Goal: Task Accomplishment & Management: Complete application form

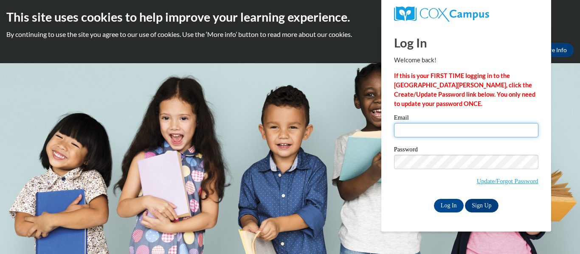
click at [478, 127] on input "Email" at bounding box center [466, 130] width 144 height 14
type input "[PERSON_NAME][EMAIL_ADDRESS][PERSON_NAME][DOMAIN_NAME]"
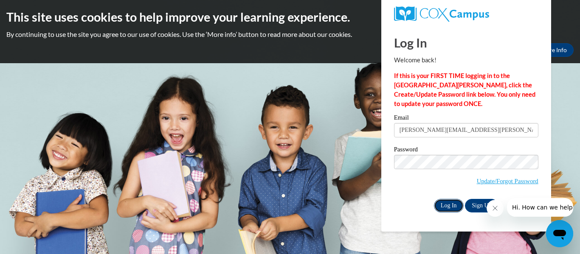
click at [453, 207] on input "Log In" at bounding box center [449, 206] width 30 height 14
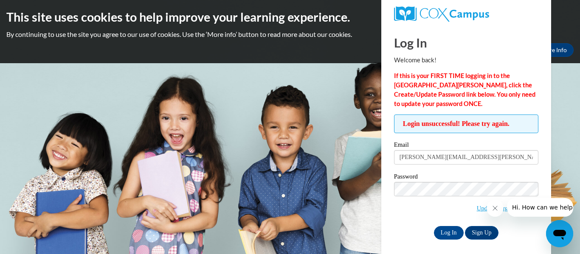
click at [491, 208] on icon "Close message from company" at bounding box center [494, 208] width 7 height 7
click at [514, 209] on link "Update/Forgot Password" at bounding box center [508, 208] width 62 height 7
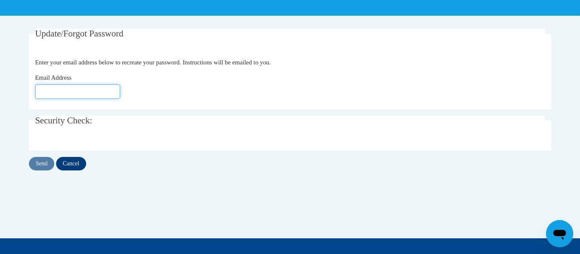
click at [73, 93] on input "Email Address" at bounding box center [77, 91] width 85 height 14
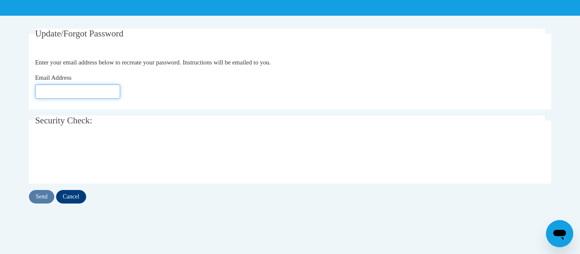
type input "chyane.scoggins@cowetaschools.net"
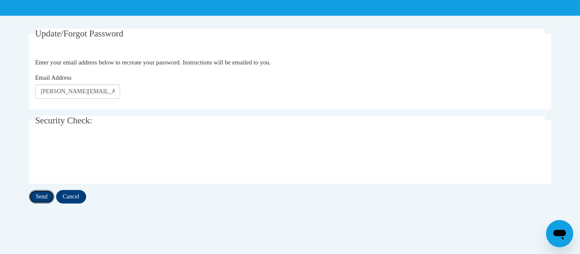
click at [48, 197] on input "Send" at bounding box center [41, 197] width 25 height 14
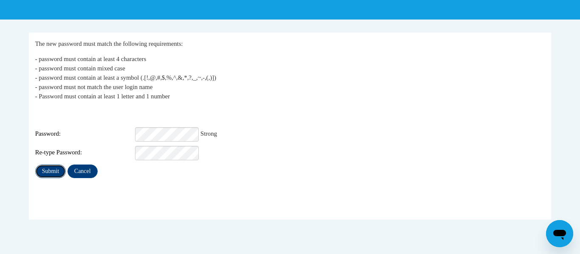
click at [52, 171] on input "Submit" at bounding box center [50, 172] width 31 height 14
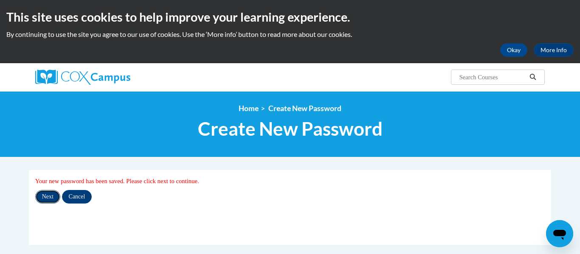
click at [50, 198] on input "Next" at bounding box center [47, 197] width 25 height 14
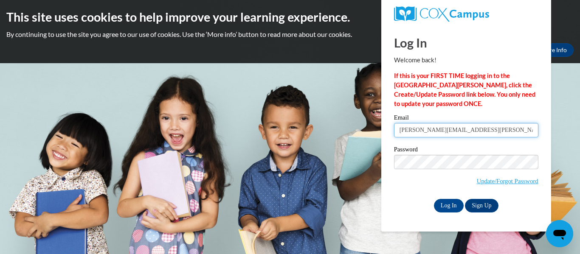
type input "chyane.scoggins@cowetaschools.net"
click at [395, 194] on div "Password Update/Forgot Password" at bounding box center [466, 171] width 144 height 50
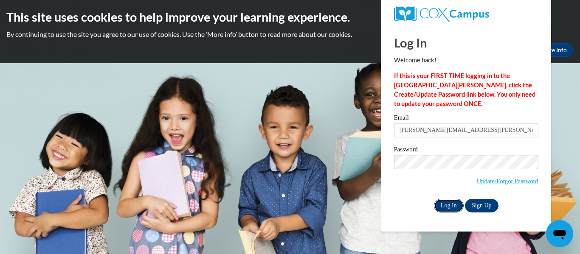
click at [447, 205] on input "Log In" at bounding box center [449, 206] width 30 height 14
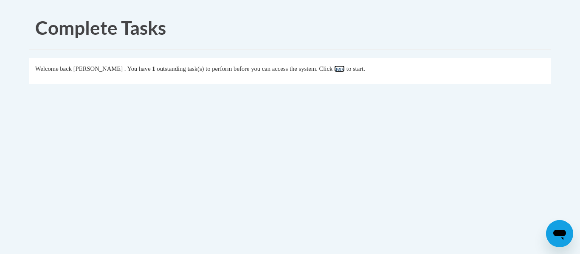
click at [345, 70] on link "here" at bounding box center [339, 68] width 11 height 7
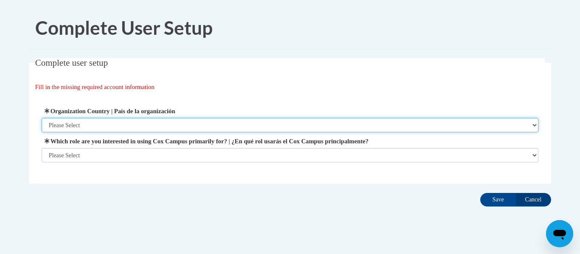
click at [269, 128] on select "Please Select [GEOGRAPHIC_DATA] | [GEOGRAPHIC_DATA] Outside of [GEOGRAPHIC_DATA…" at bounding box center [290, 125] width 497 height 14
select select "ad49bcad-a171-4b2e-b99c-48b446064914"
click at [42, 118] on select "Please Select [GEOGRAPHIC_DATA] | [GEOGRAPHIC_DATA] Outside of [GEOGRAPHIC_DATA…" at bounding box center [290, 125] width 497 height 14
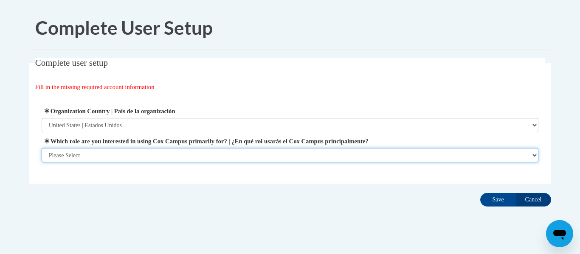
click at [197, 150] on select "Please Select College/University | Colegio/Universidad Community/Nonprofit Part…" at bounding box center [290, 155] width 497 height 14
select select "fbf2d438-af2f-41f8-98f1-81c410e29de3"
click at [42, 163] on select "Please Select College/University | Colegio/Universidad Community/Nonprofit Part…" at bounding box center [290, 155] width 497 height 14
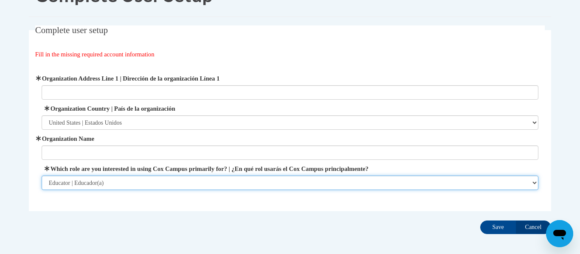
scroll to position [34, 0]
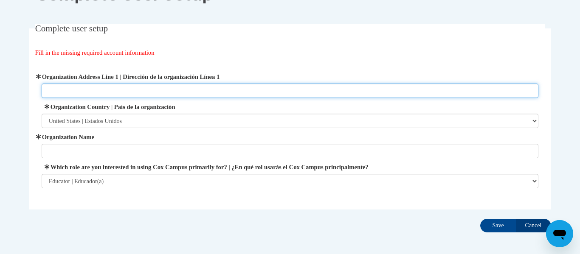
click at [260, 93] on input "Organization Address Line 1 | Dirección de la organización Línea 1" at bounding box center [290, 91] width 497 height 14
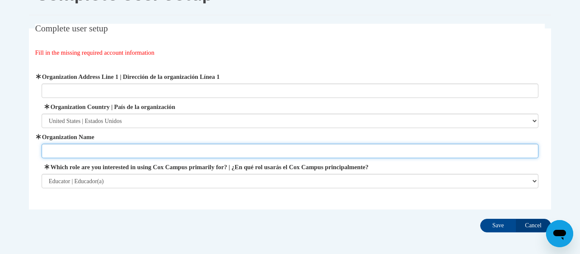
click at [213, 149] on input "Organization Name" at bounding box center [290, 151] width 497 height 14
